Goal: Information Seeking & Learning: Learn about a topic

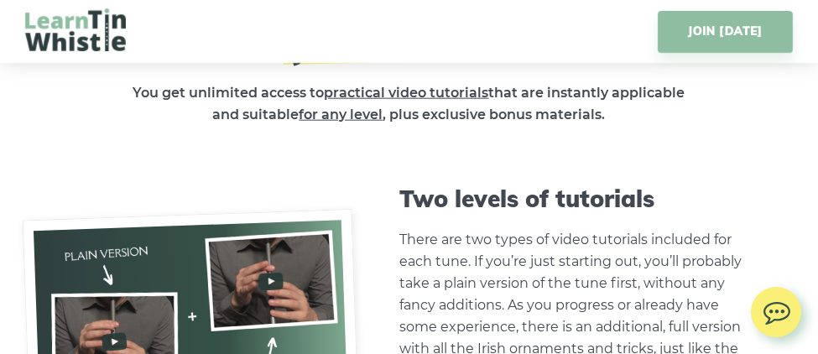
scroll to position [4148, 0]
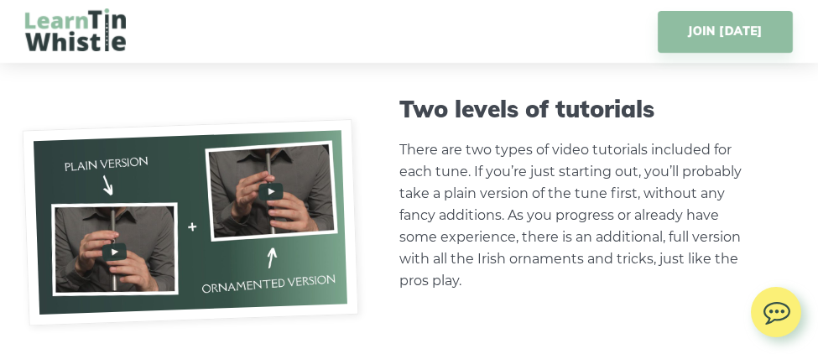
click at [112, 247] on img at bounding box center [190, 222] width 337 height 206
click at [270, 185] on img at bounding box center [190, 222] width 337 height 206
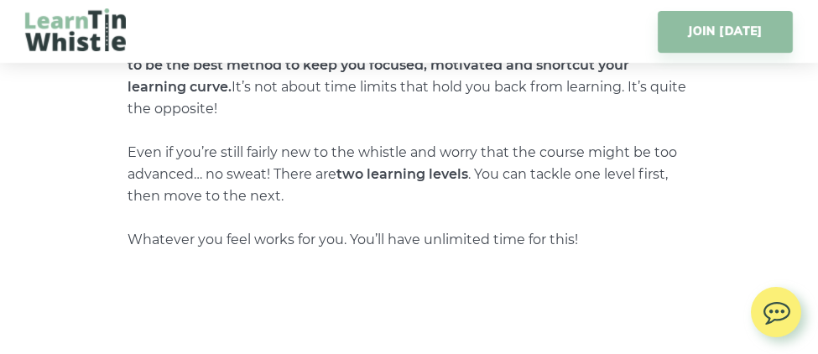
scroll to position [6386, 0]
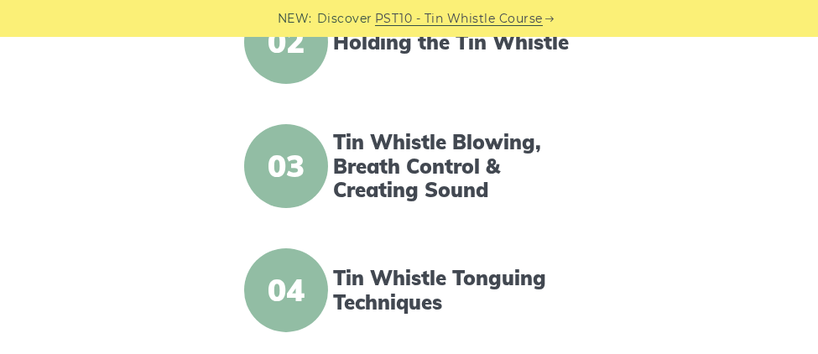
scroll to position [761, 0]
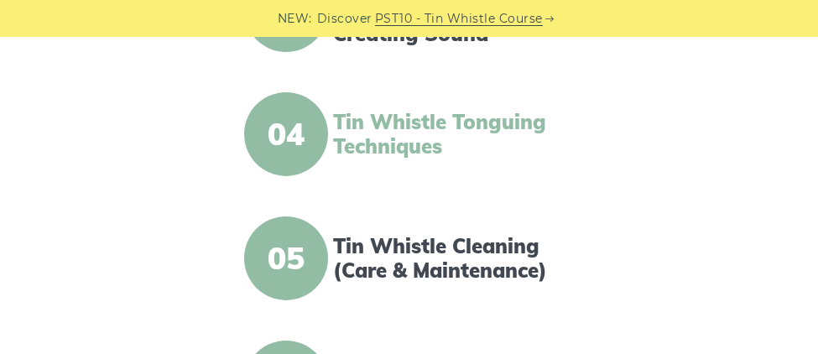
click at [384, 130] on link "Tin Whistle Tonguing Techniques" at bounding box center [452, 134] width 239 height 49
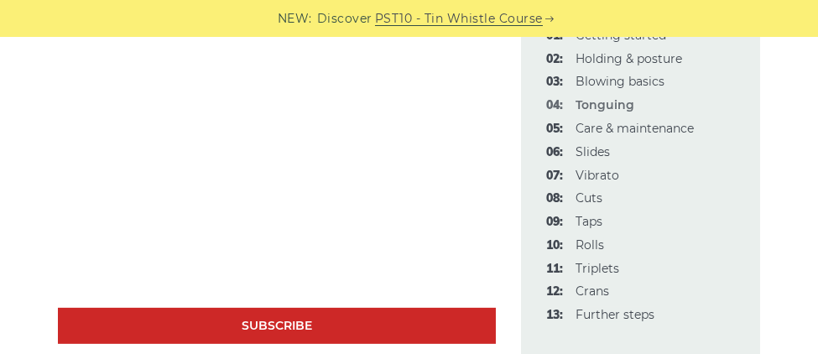
scroll to position [1555, 0]
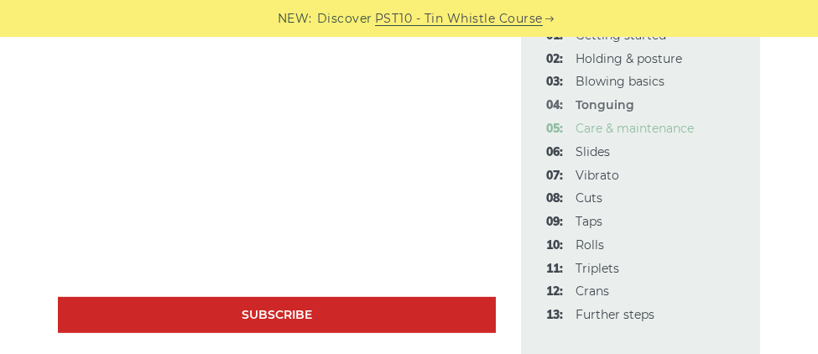
click at [652, 128] on link "05: Care & maintenance" at bounding box center [635, 128] width 118 height 15
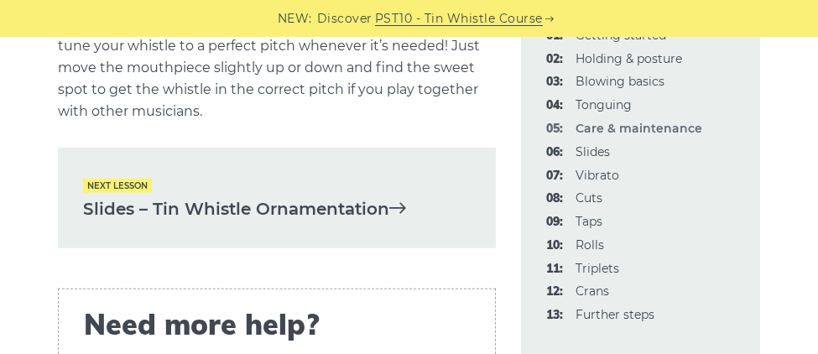
scroll to position [2931, 0]
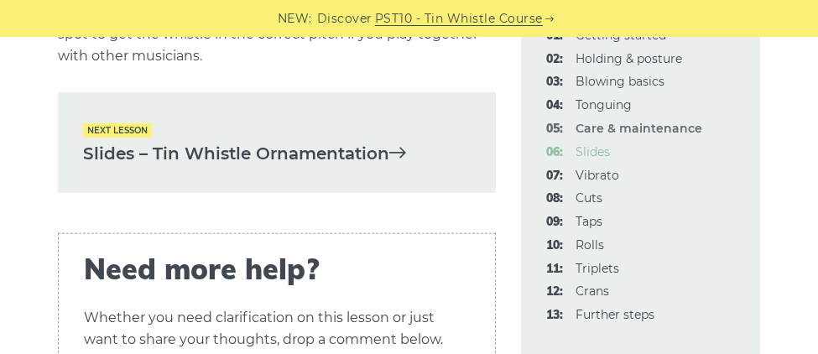
click at [588, 153] on link "06: Slides" at bounding box center [593, 151] width 34 height 15
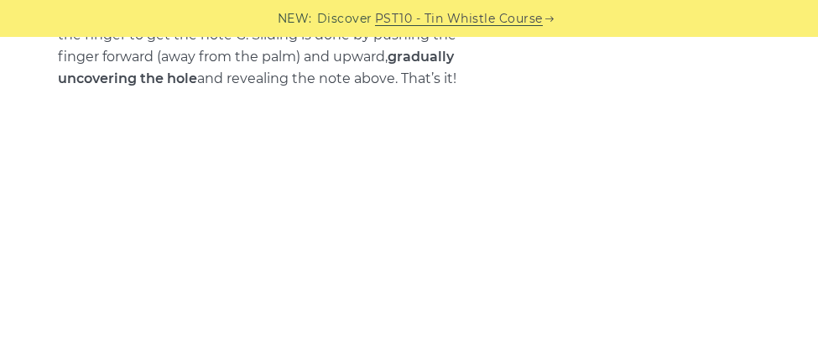
scroll to position [917, 0]
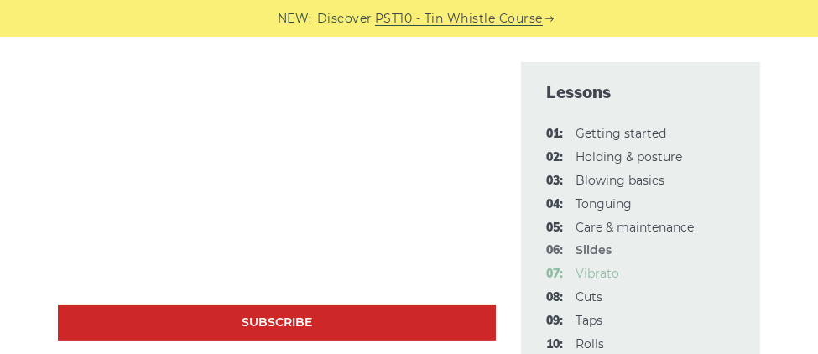
click at [591, 273] on link "07: Vibrato" at bounding box center [598, 273] width 44 height 15
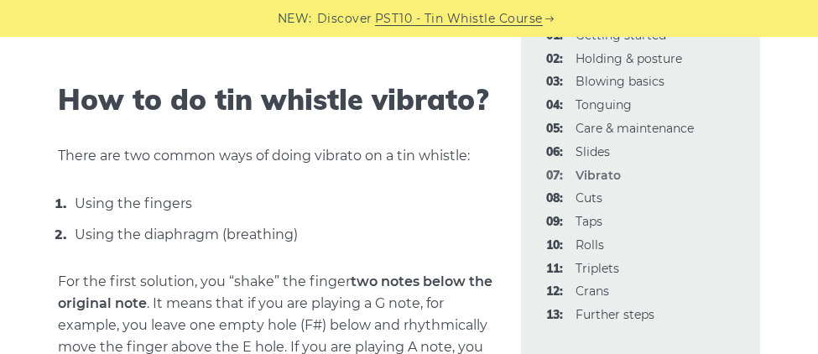
scroll to position [985, 0]
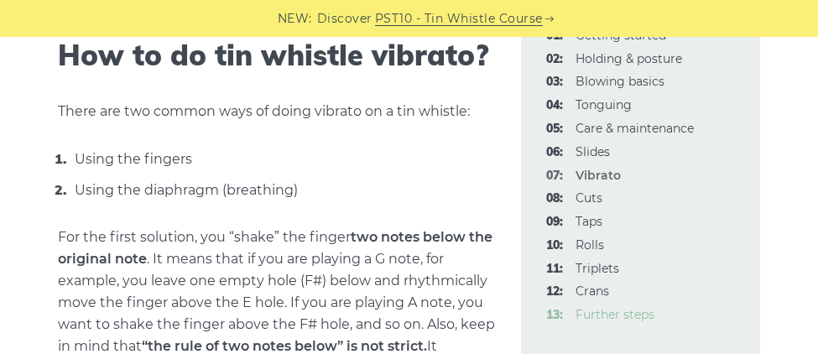
click at [649, 316] on link "13: Further steps" at bounding box center [615, 314] width 79 height 15
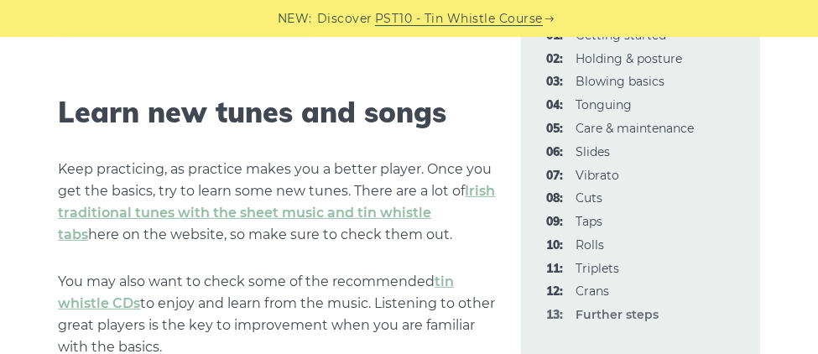
scroll to position [1991, 0]
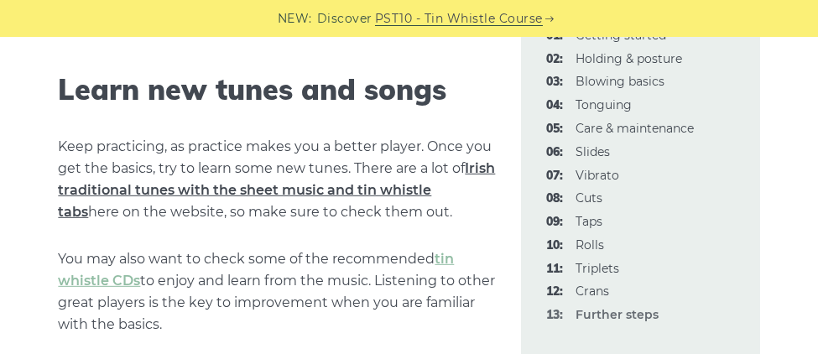
click at [183, 188] on link "Irish traditional tunes with the sheet music and tin whistle tabs" at bounding box center [276, 190] width 437 height 60
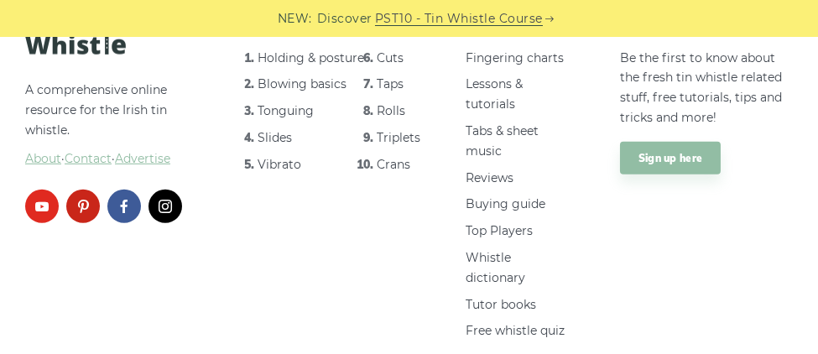
scroll to position [2465, 0]
